Goal: Find specific page/section: Find specific page/section

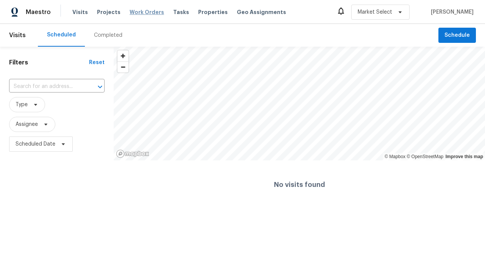
click at [140, 12] on span "Work Orders" at bounding box center [146, 12] width 34 height 8
